Goal: Task Accomplishment & Management: Complete application form

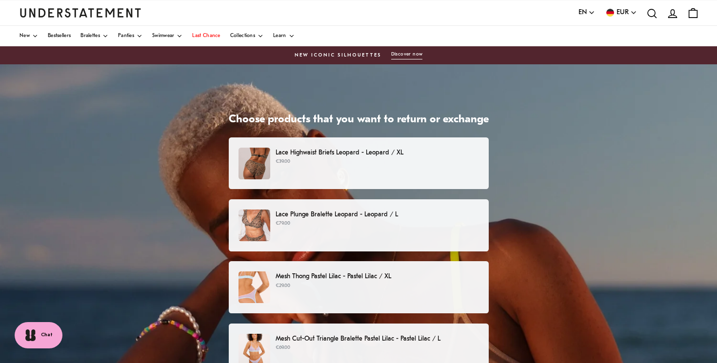
scroll to position [1, 0]
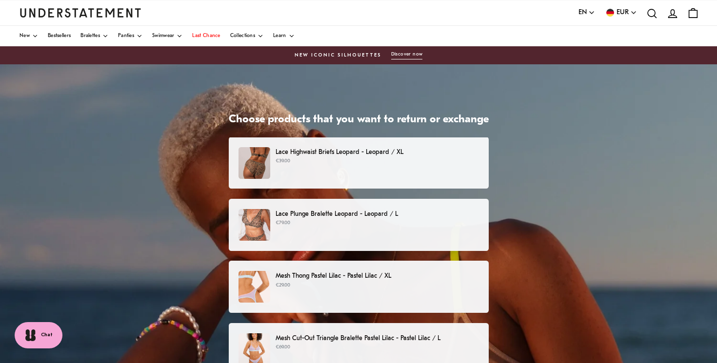
click at [375, 222] on p "€79.00" at bounding box center [377, 224] width 203 height 8
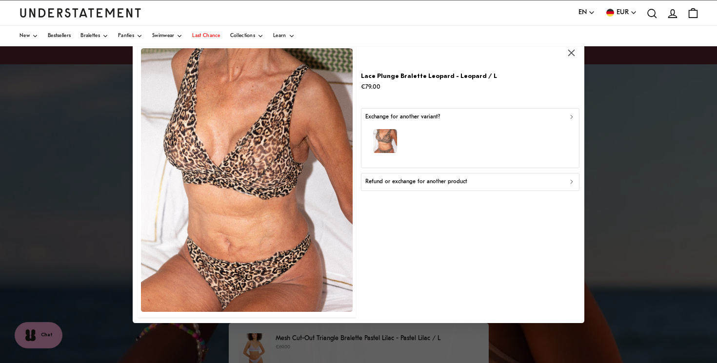
click at [563, 181] on div "Refund or exchange for another product" at bounding box center [470, 182] width 210 height 9
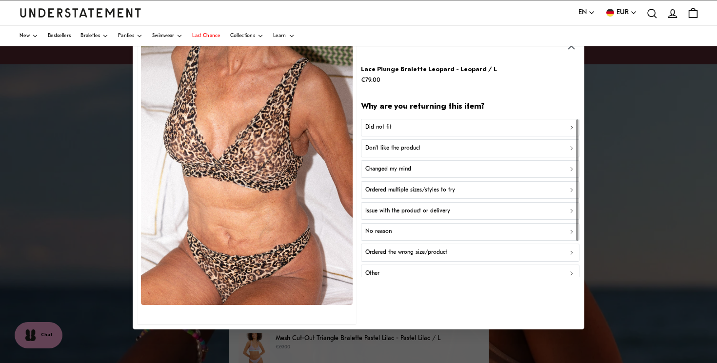
click at [571, 49] on icon "button" at bounding box center [571, 46] width 11 height 11
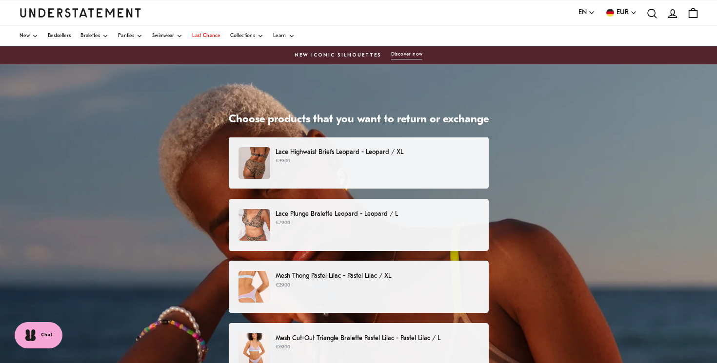
scroll to position [1, 0]
click at [318, 224] on p "€79.00" at bounding box center [377, 224] width 203 height 8
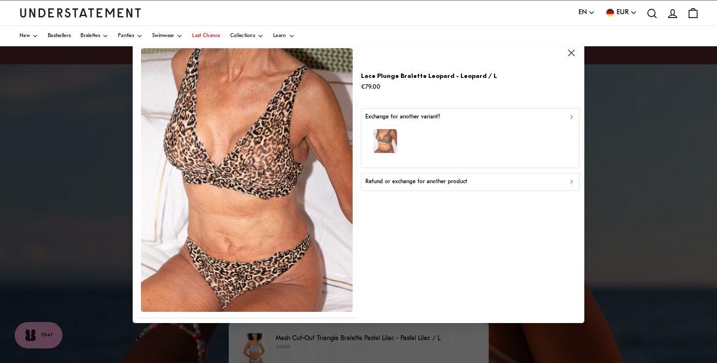
click at [543, 118] on div "Exchange for another variant?" at bounding box center [470, 117] width 210 height 9
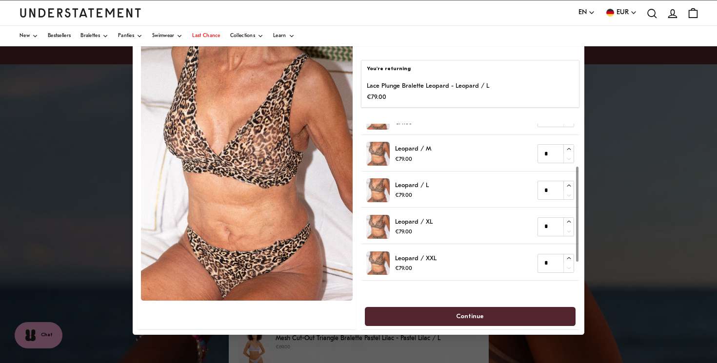
scroll to position [72, 0]
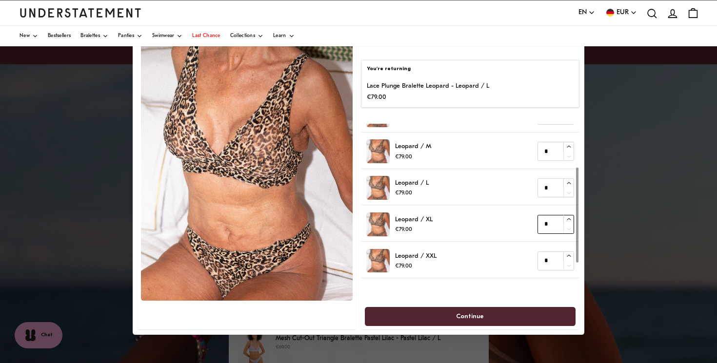
click at [569, 218] on icon "button" at bounding box center [569, 220] width 6 height 6
type input "*"
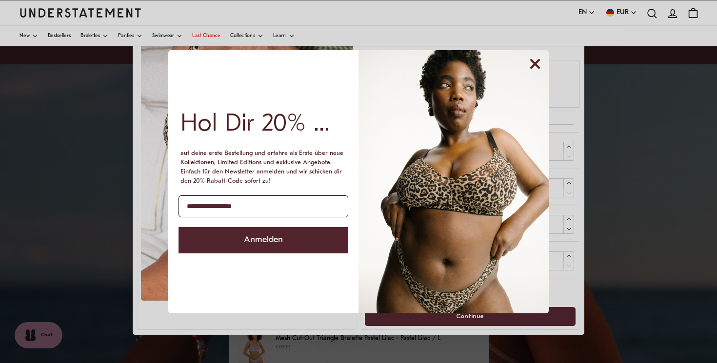
type input "**********"
click input "******" at bounding box center [0, 0] width 0 height 0
click at [293, 243] on button "Anmelden" at bounding box center [264, 240] width 170 height 26
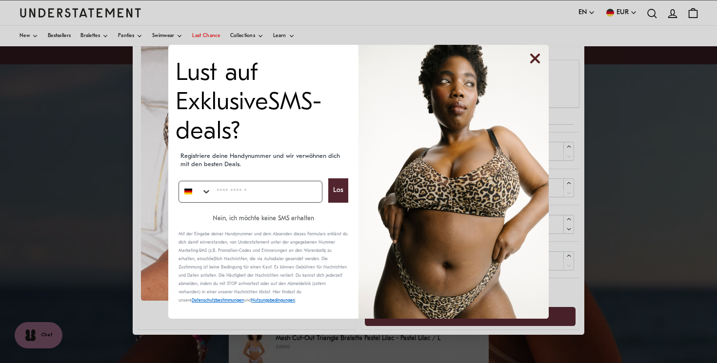
click at [538, 62] on icon "Close dialog" at bounding box center [535, 59] width 8 height 8
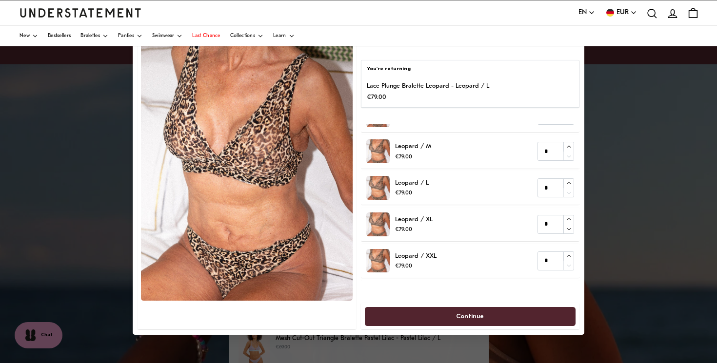
click at [481, 312] on span "Continue" at bounding box center [470, 316] width 28 height 18
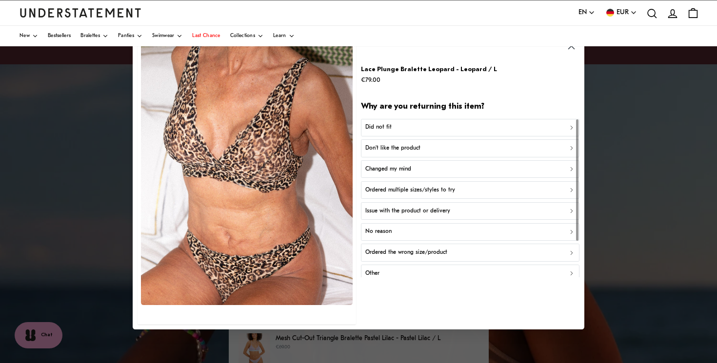
click at [484, 125] on div "Did not fit" at bounding box center [470, 127] width 210 height 9
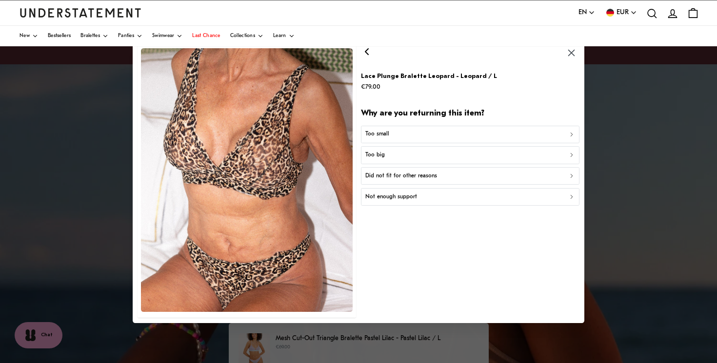
click at [465, 134] on div "Too small" at bounding box center [470, 134] width 210 height 9
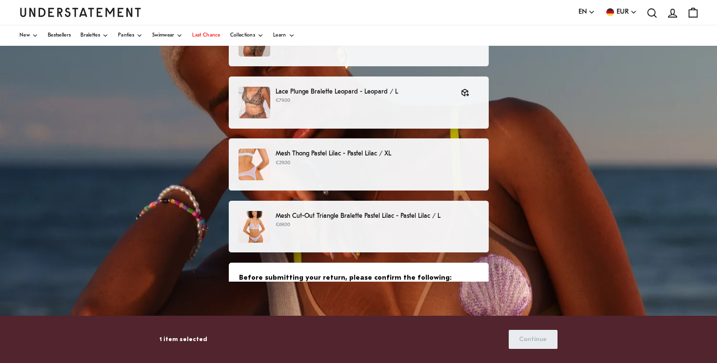
scroll to position [117, 0]
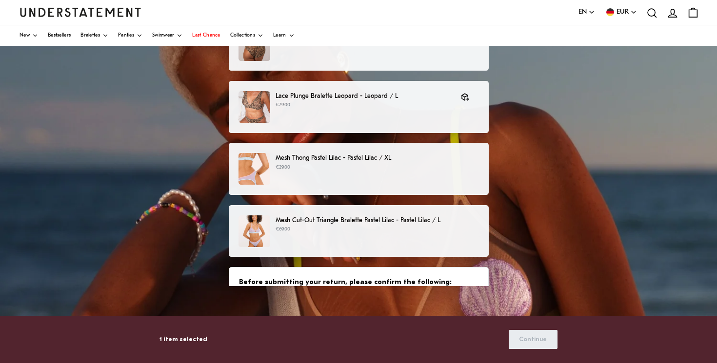
click at [431, 240] on div "Mesh Cut-Out Triangle Bralette Pastel Lilac - Pastel Lilac / L €69.00" at bounding box center [359, 232] width 240 height 32
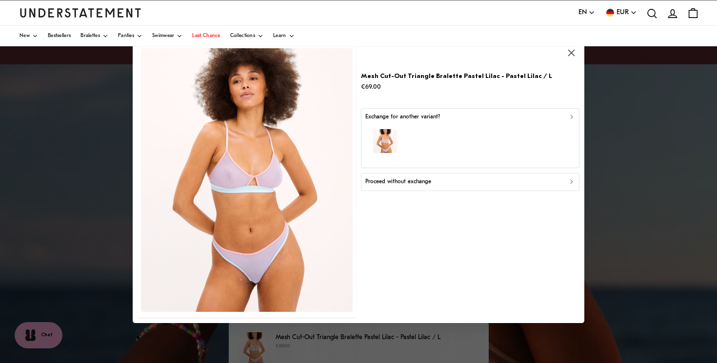
click at [556, 181] on div "Proceed without exchange" at bounding box center [470, 182] width 210 height 9
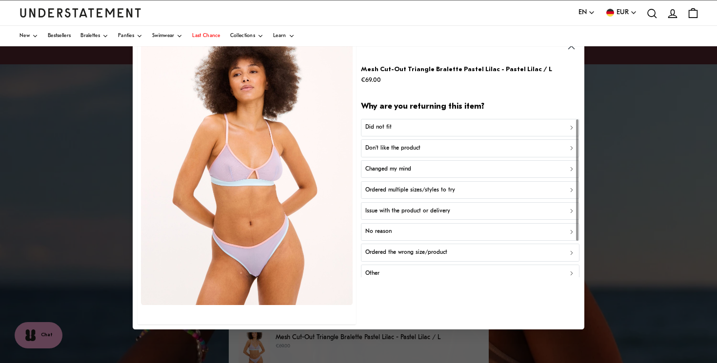
click at [561, 130] on div "Did not fit" at bounding box center [470, 127] width 210 height 9
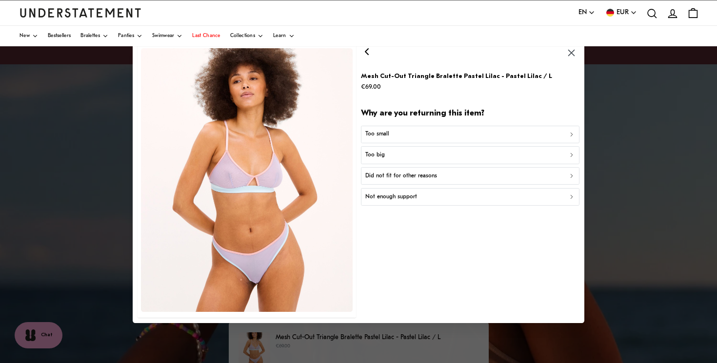
click at [489, 135] on div "Too small" at bounding box center [470, 134] width 210 height 9
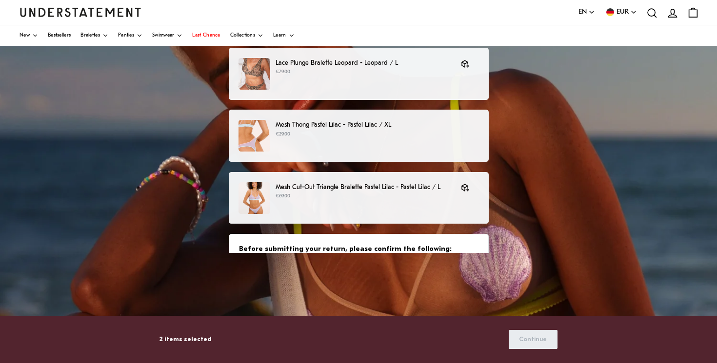
scroll to position [157, 0]
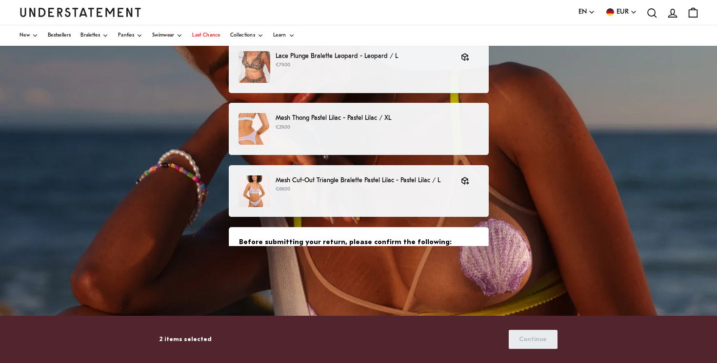
click at [428, 122] on p "Mesh Thong Pastel Lilac - Pastel Lilac / XL" at bounding box center [377, 118] width 203 height 10
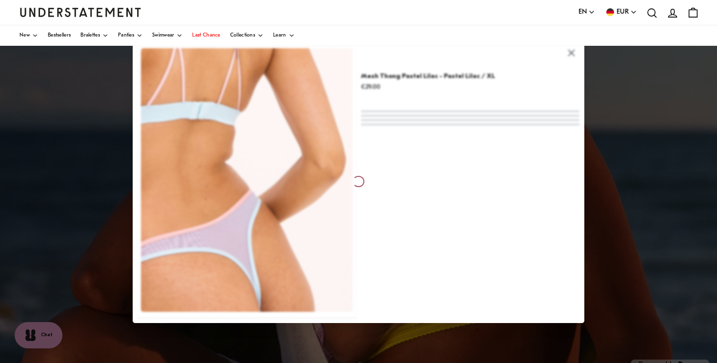
scroll to position [1, 0]
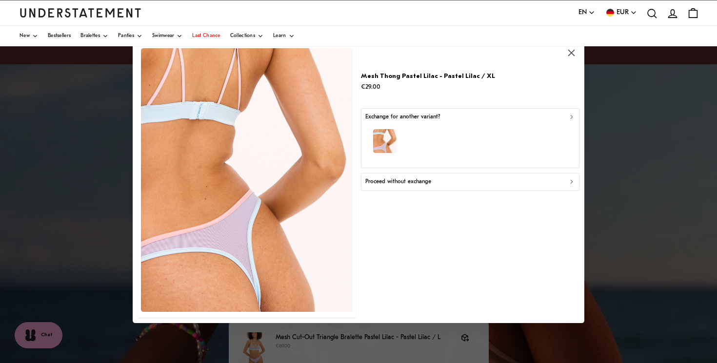
click at [565, 119] on div "Exchange for another variant?" at bounding box center [470, 117] width 210 height 9
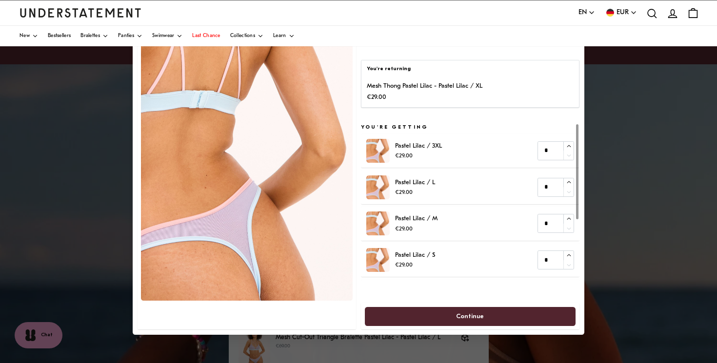
click at [397, 87] on p "Mesh Thong Pastel Lilac - Pastel Lilac / XL" at bounding box center [425, 86] width 116 height 10
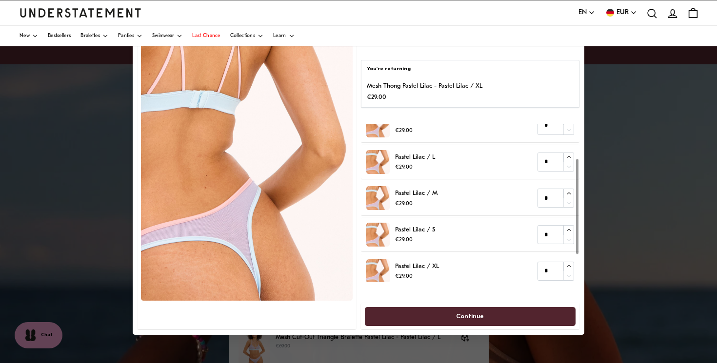
scroll to position [104, 0]
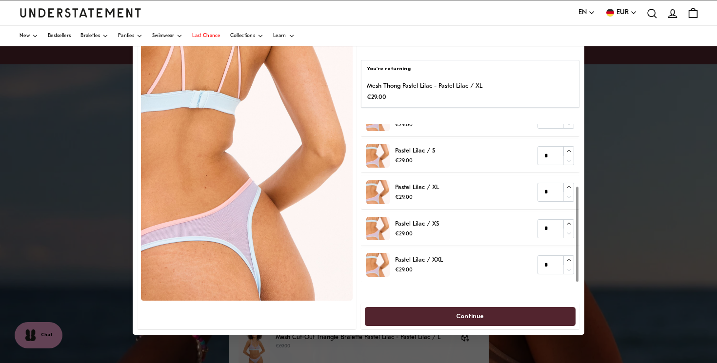
click at [378, 81] on div "You're returning [PERSON_NAME] Lilac - Pastel Lilac / XL €29.00" at bounding box center [470, 84] width 218 height 48
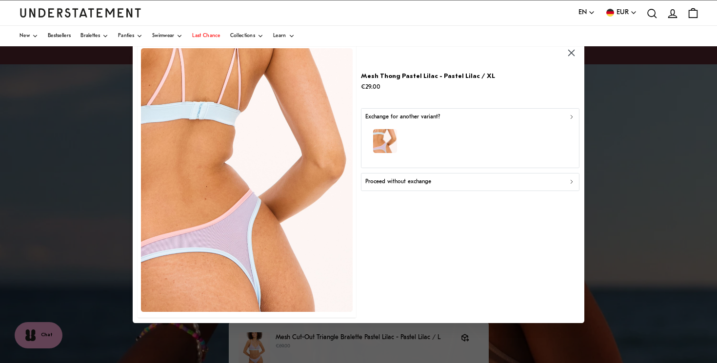
click at [444, 174] on button "Proceed without exchange" at bounding box center [470, 182] width 218 height 18
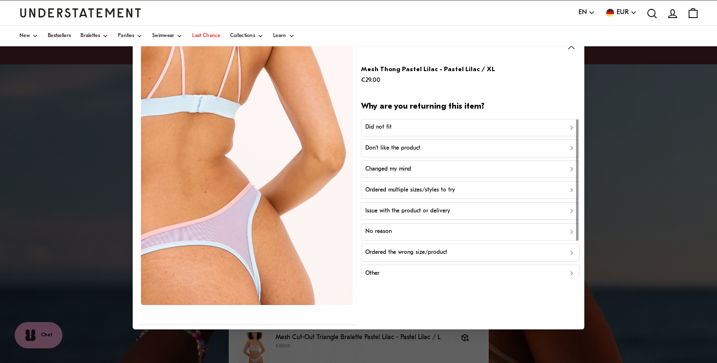
click at [432, 152] on div "Don't like the product" at bounding box center [470, 148] width 210 height 9
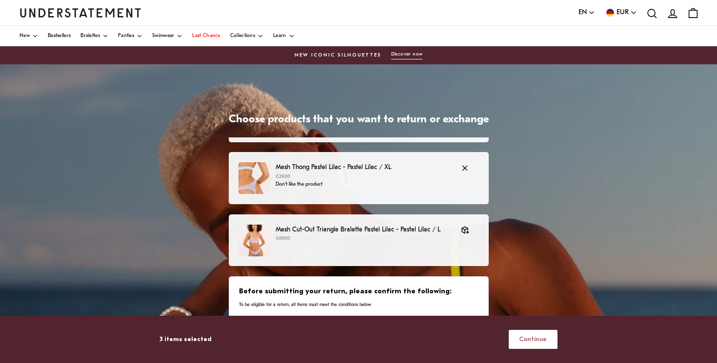
scroll to position [127, 0]
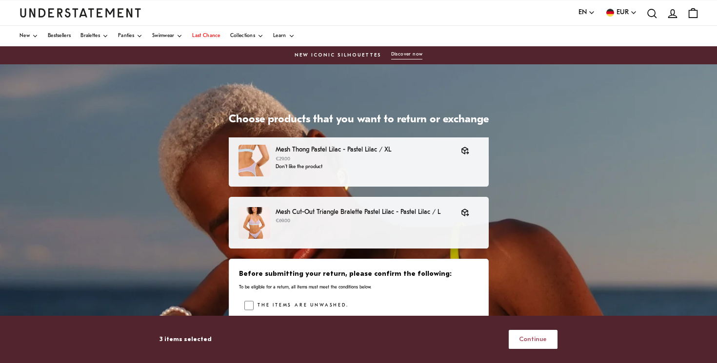
click at [544, 345] on span "Continue" at bounding box center [533, 340] width 28 height 18
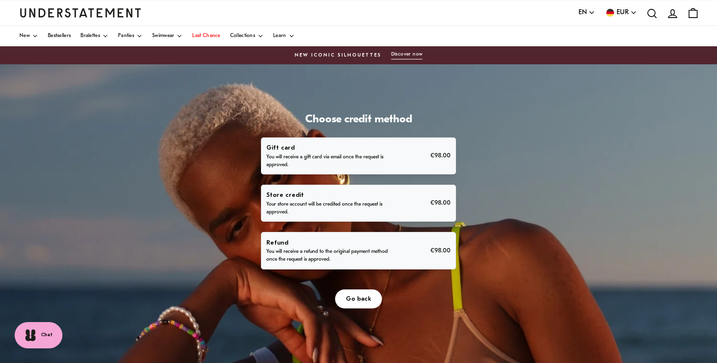
click at [420, 249] on div "Refund You will receive a refund to the original payment method once the reques…" at bounding box center [358, 251] width 184 height 26
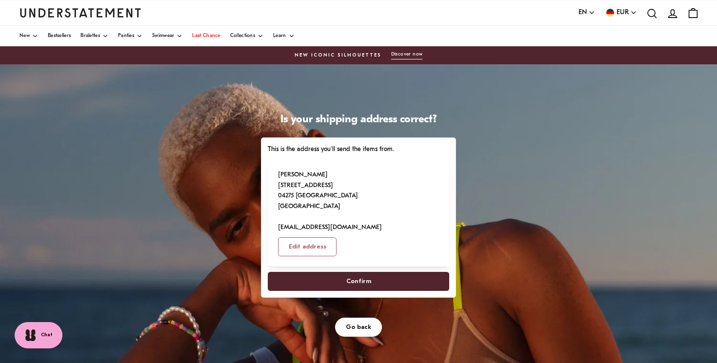
click at [391, 273] on span "Confirm" at bounding box center [359, 282] width 160 height 18
select select "**"
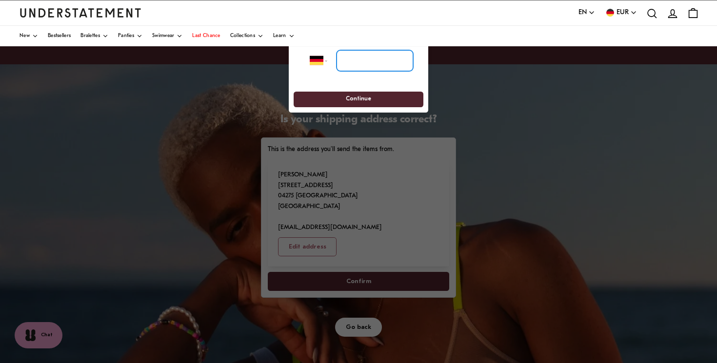
click at [378, 58] on input "tel" at bounding box center [375, 60] width 77 height 21
type input "**********"
click at [374, 104] on span "Continue" at bounding box center [358, 99] width 112 height 15
click at [372, 97] on span "Continue" at bounding box center [358, 99] width 112 height 15
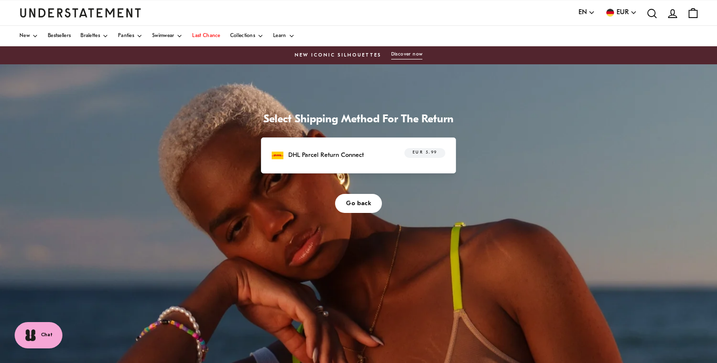
click at [433, 154] on span "EUR 5.99" at bounding box center [425, 153] width 25 height 10
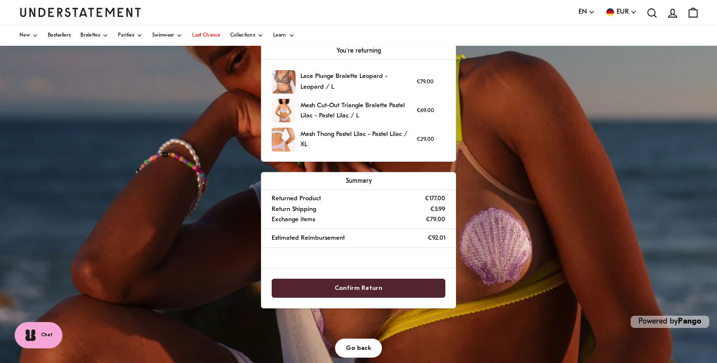
scroll to position [189, 0]
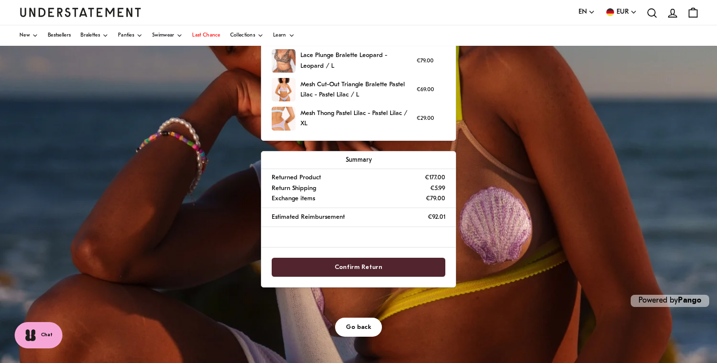
click at [381, 266] on span "Confirm Return" at bounding box center [358, 268] width 153 height 18
